Goal: Answer question/provide support

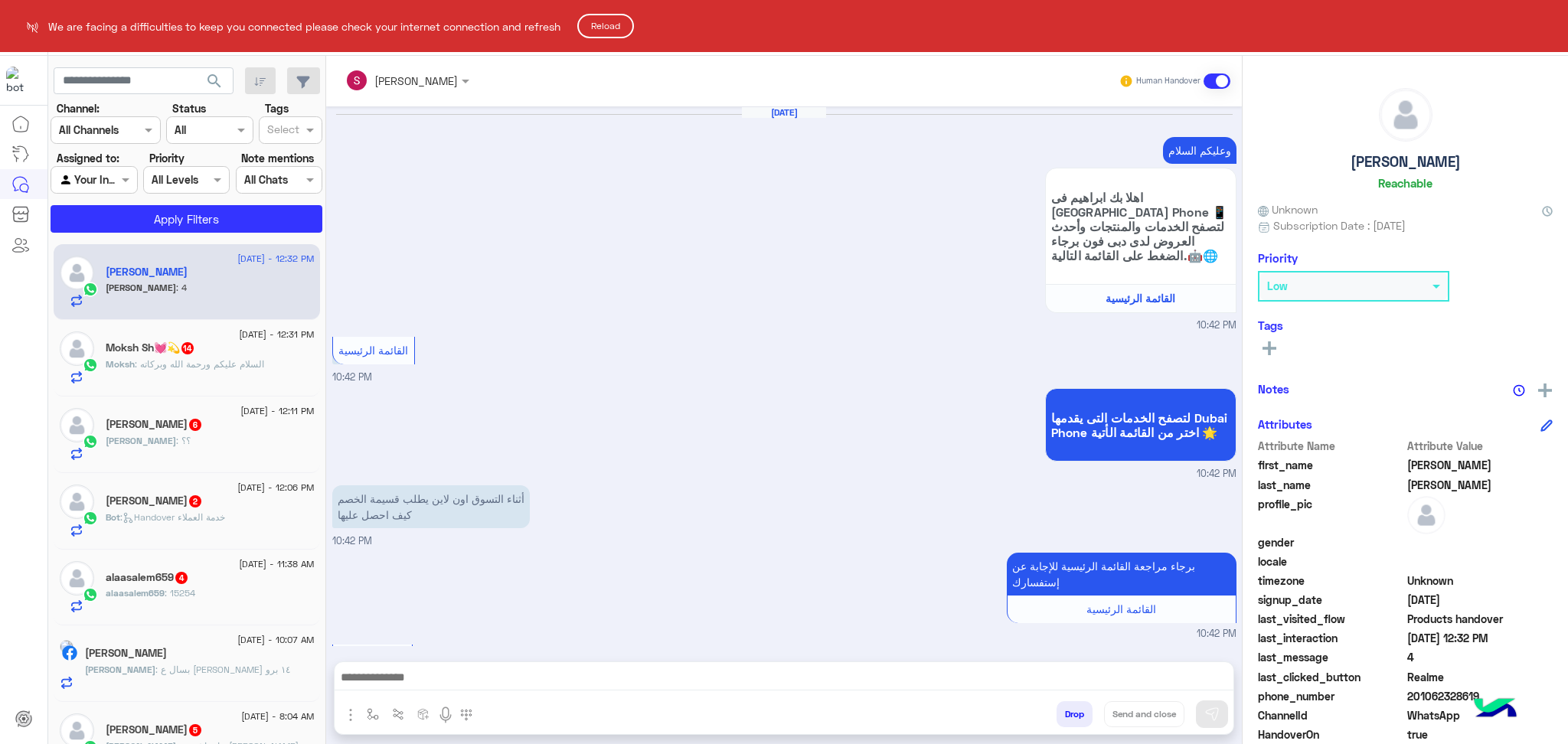
scroll to position [1222, 0]
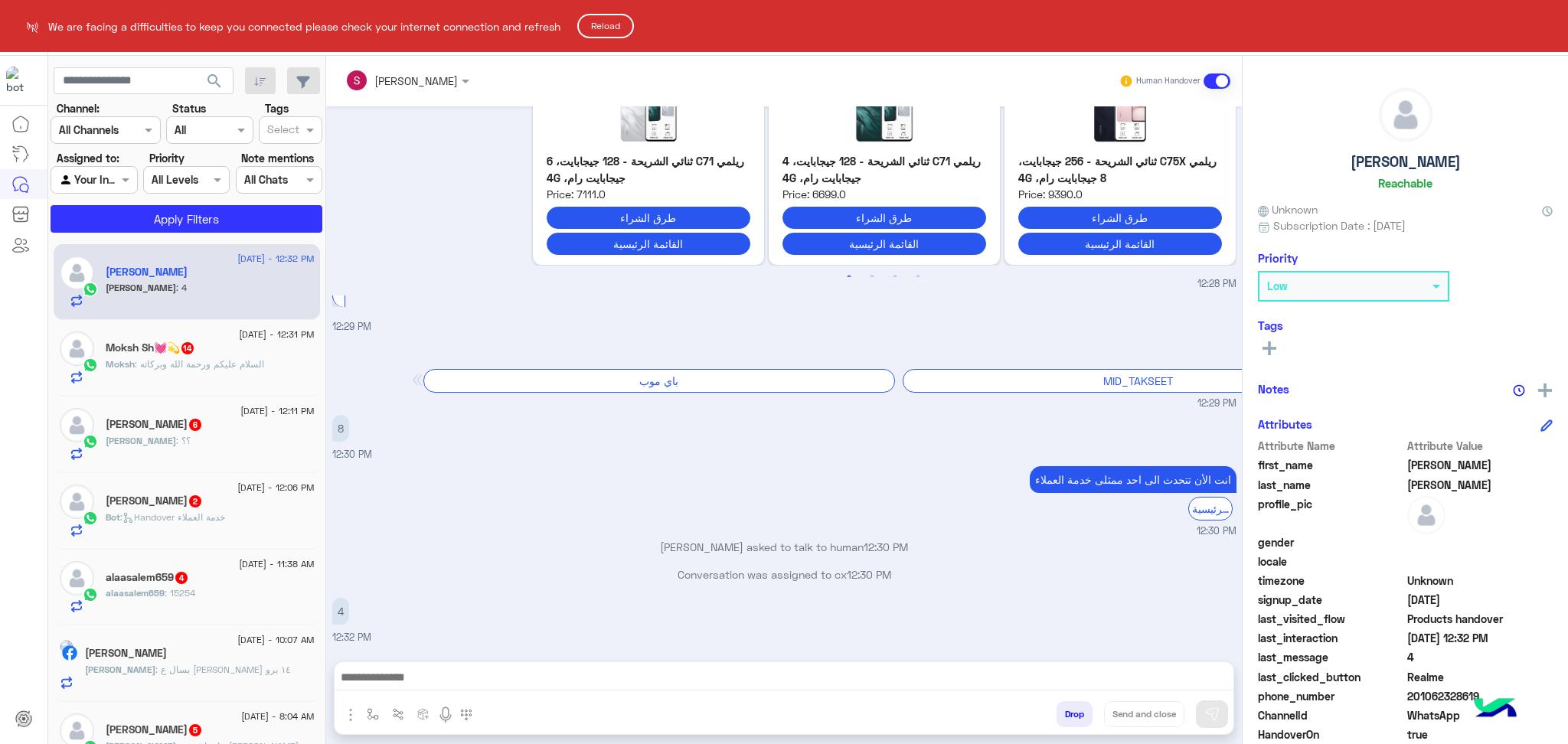
click at [609, 23] on button "Reload" at bounding box center [606, 25] width 57 height 24
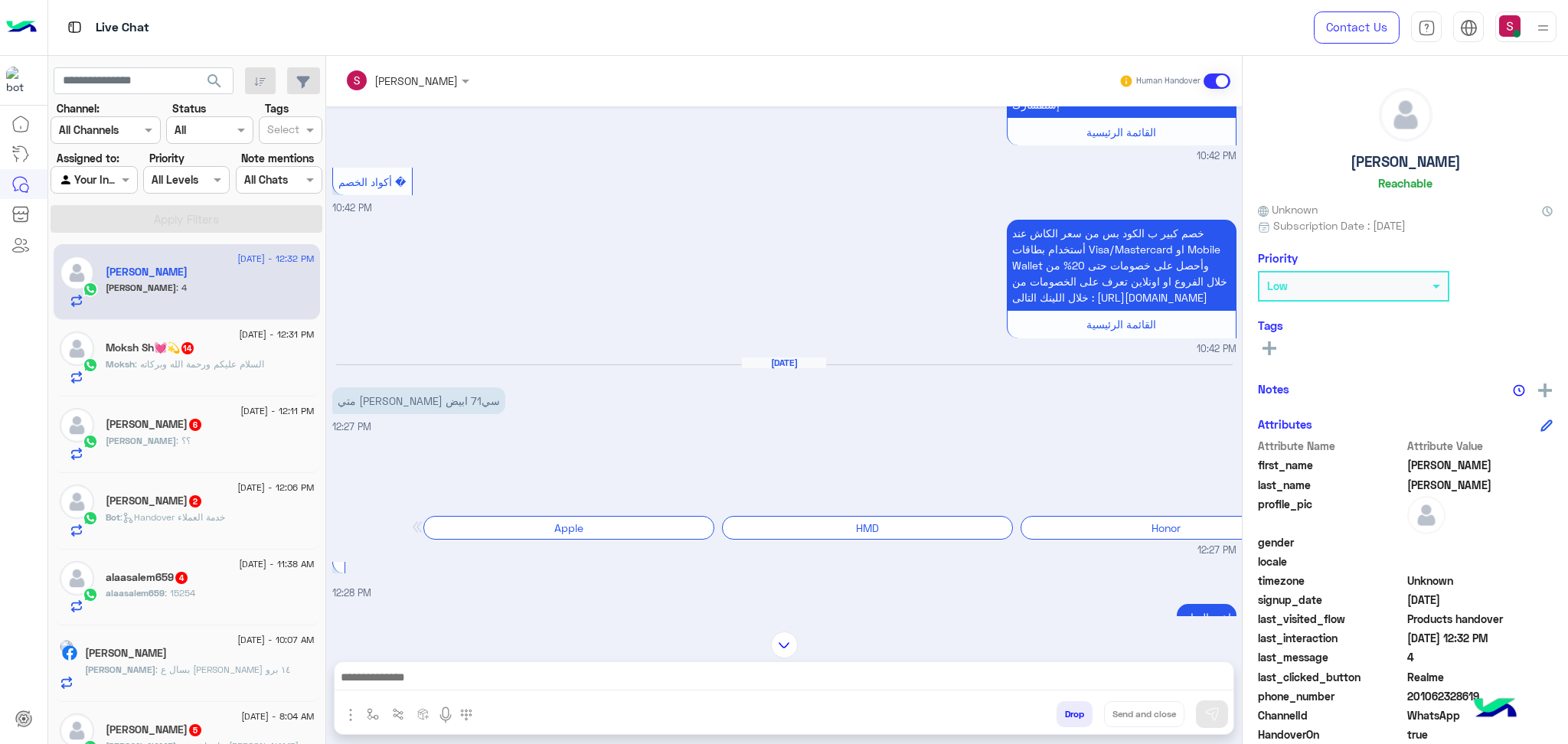
scroll to position [519, 0]
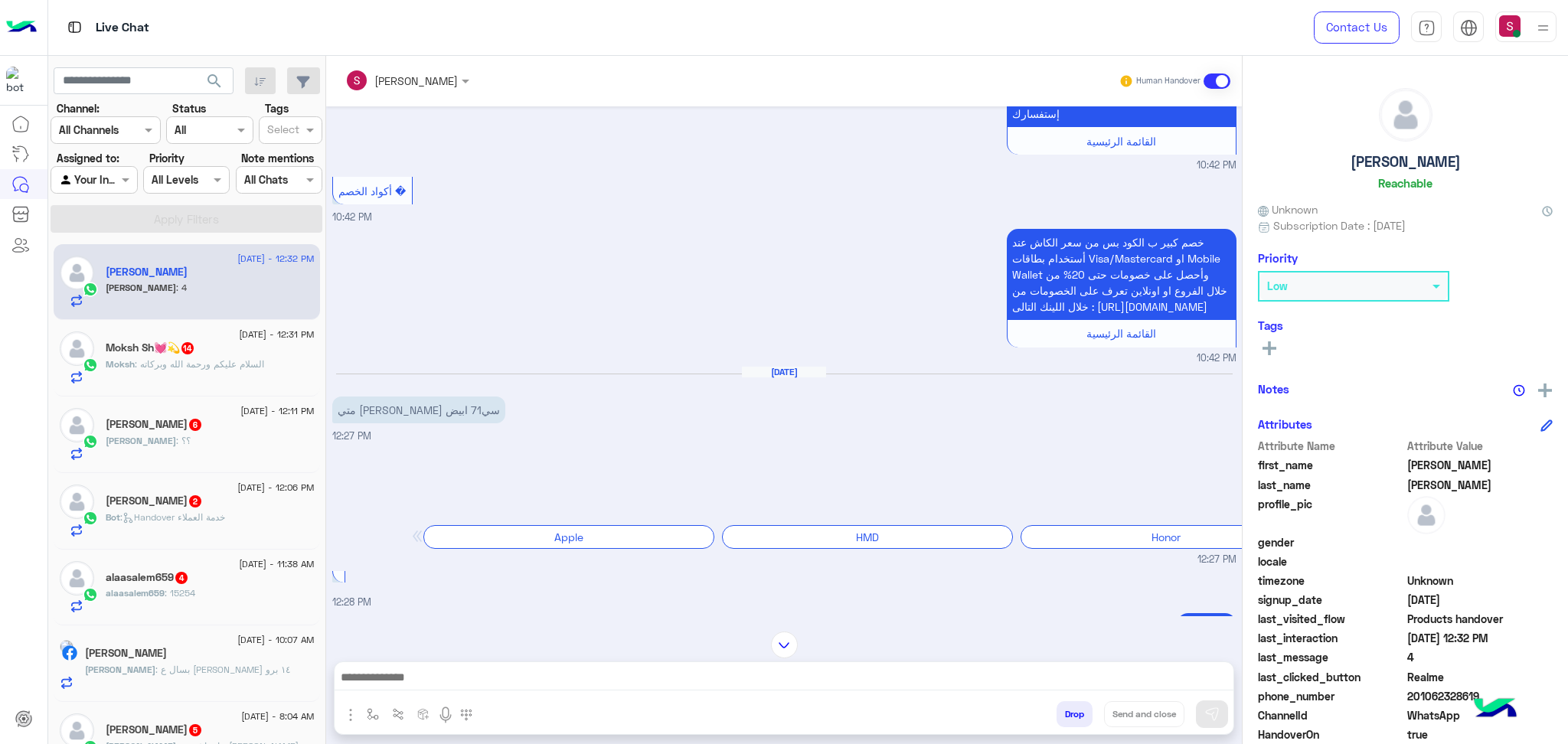
click at [1239, 382] on mat-drawer-container "Salma Sharaf Human Handover Aug 15, 2025 السلام عليكم 10:42 PM وعليكم السلام اه…" at bounding box center [946, 402] width 1242 height 694
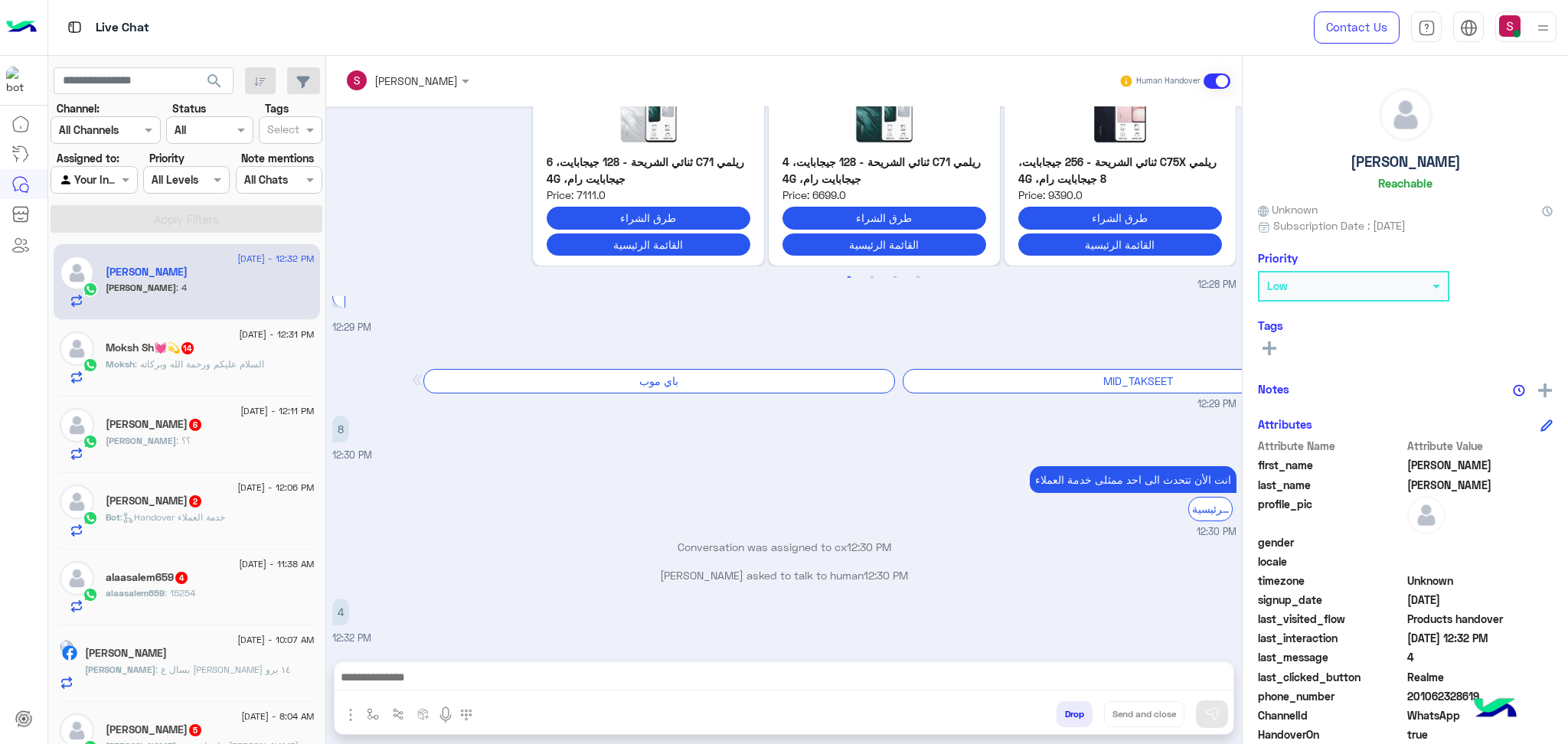
scroll to position [1273, 0]
click at [1078, 611] on div "4 12:32 PM" at bounding box center [784, 621] width 904 height 51
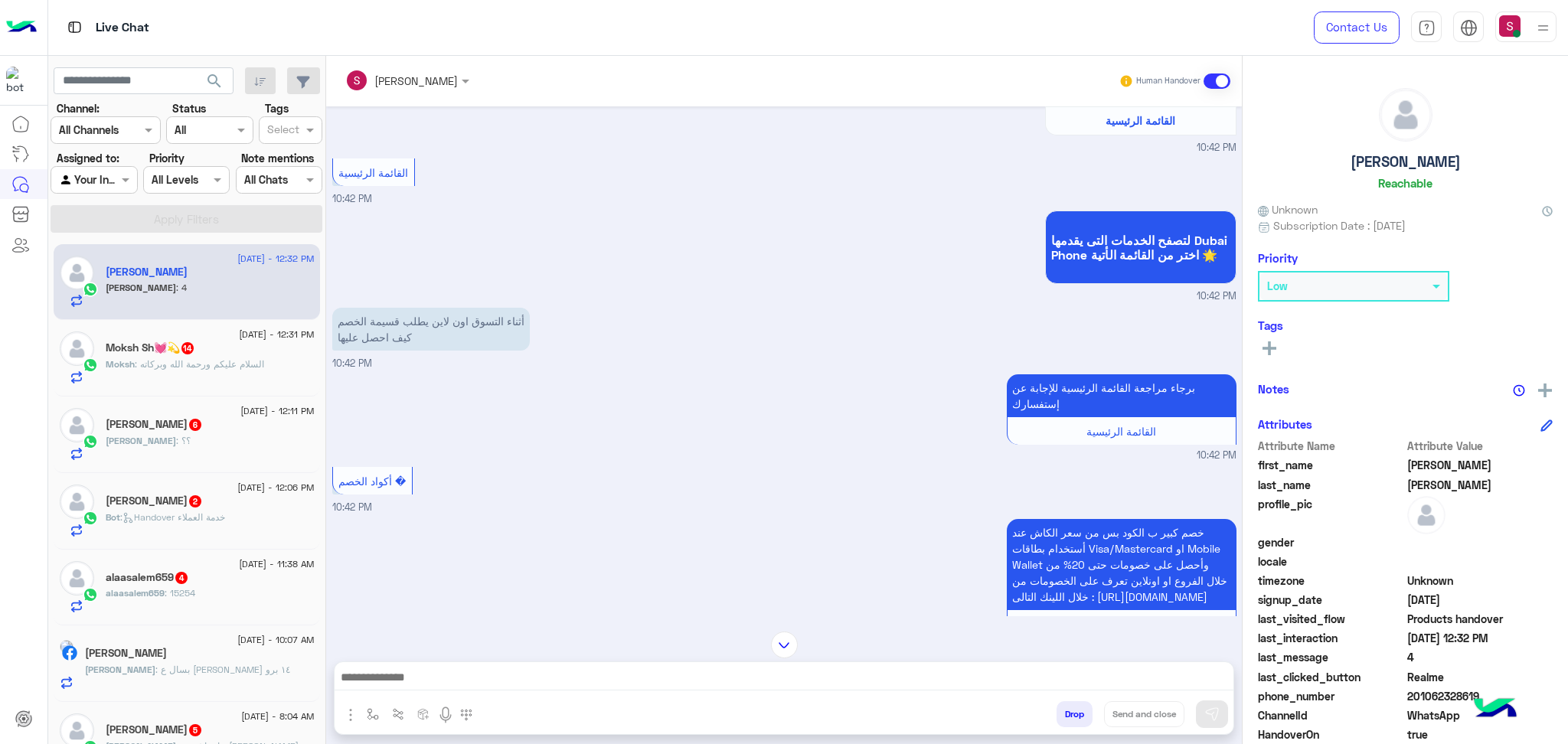
scroll to position [211, 0]
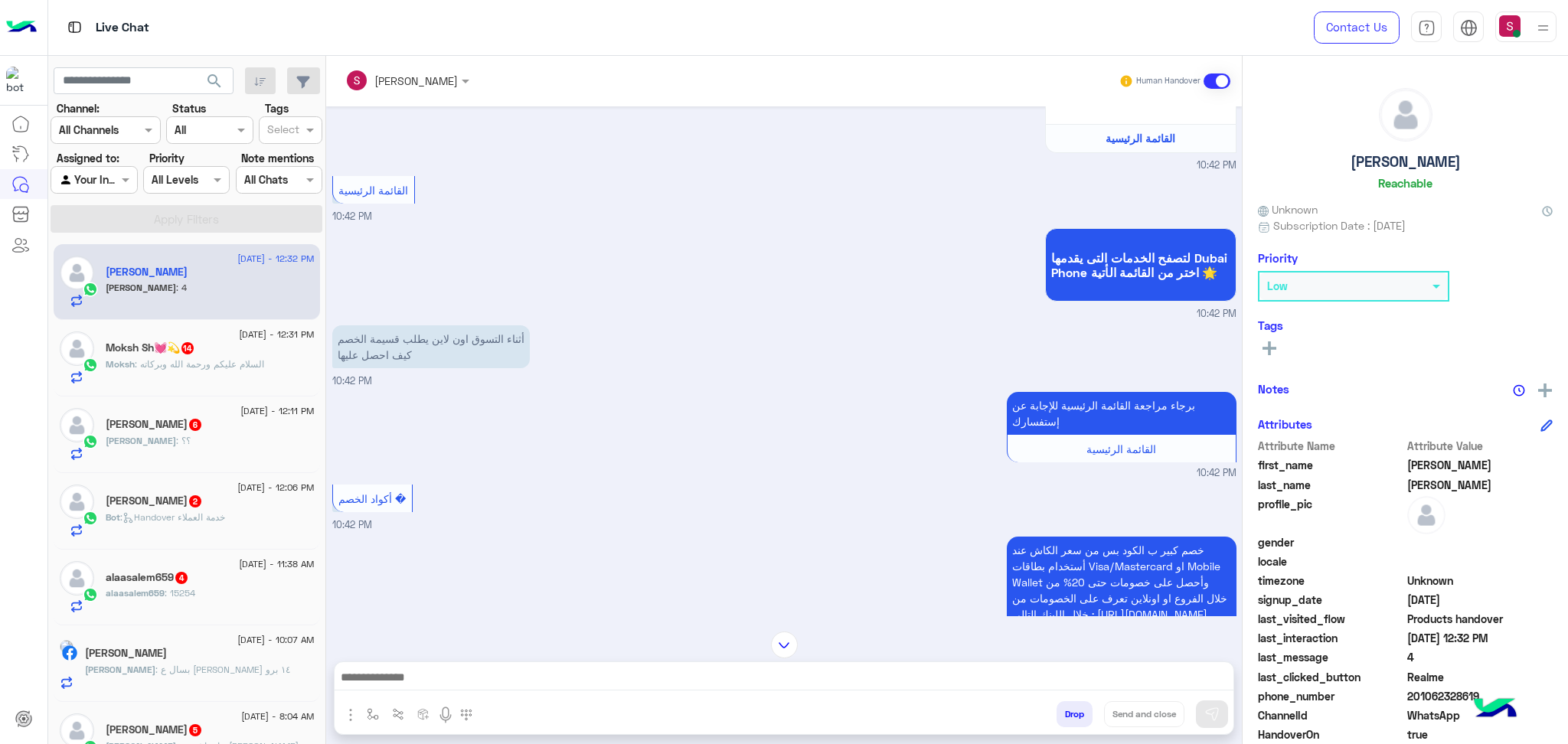
click at [1242, 287] on div "ابراهيم عبد العظيم Reachable Unknown Subscription Date : 08/15/2025 Priority Lo…" at bounding box center [1405, 397] width 325 height 683
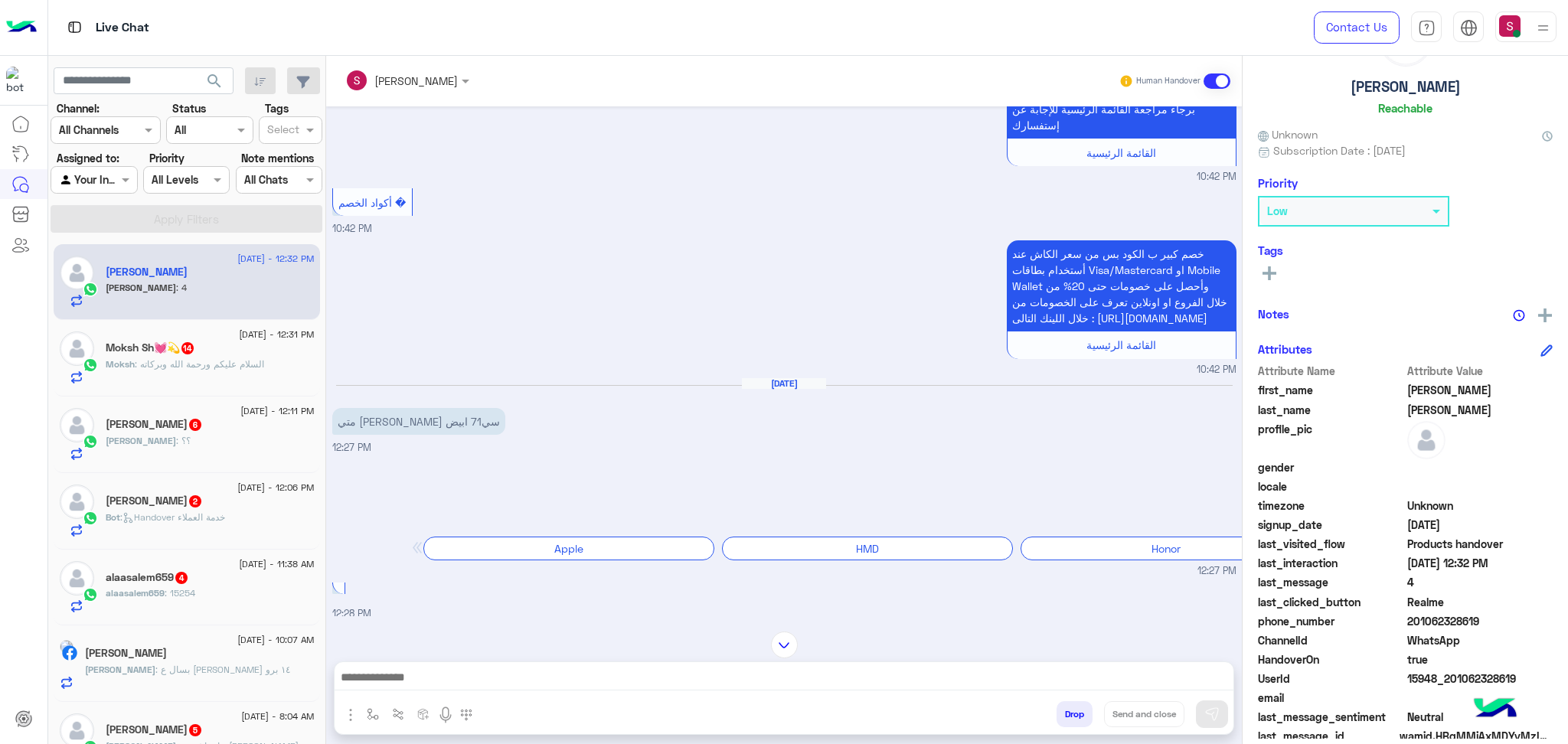
scroll to position [97, 0]
